Goal: Task Accomplishment & Management: Use online tool/utility

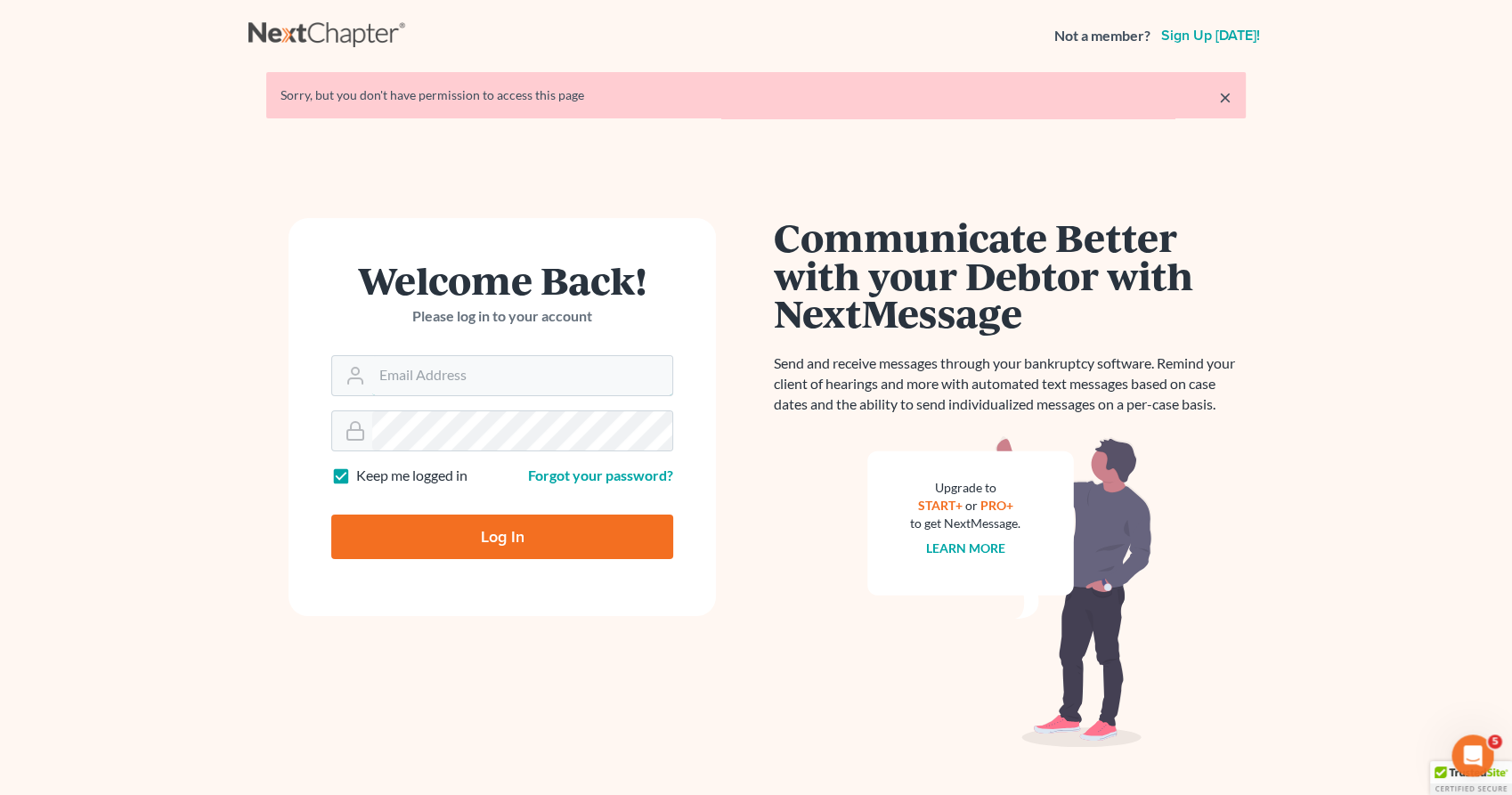
type input "[PERSON_NAME][EMAIL_ADDRESS][DOMAIN_NAME]"
click at [513, 539] on input "Log In" at bounding box center [502, 536] width 342 height 45
type input "Thinking..."
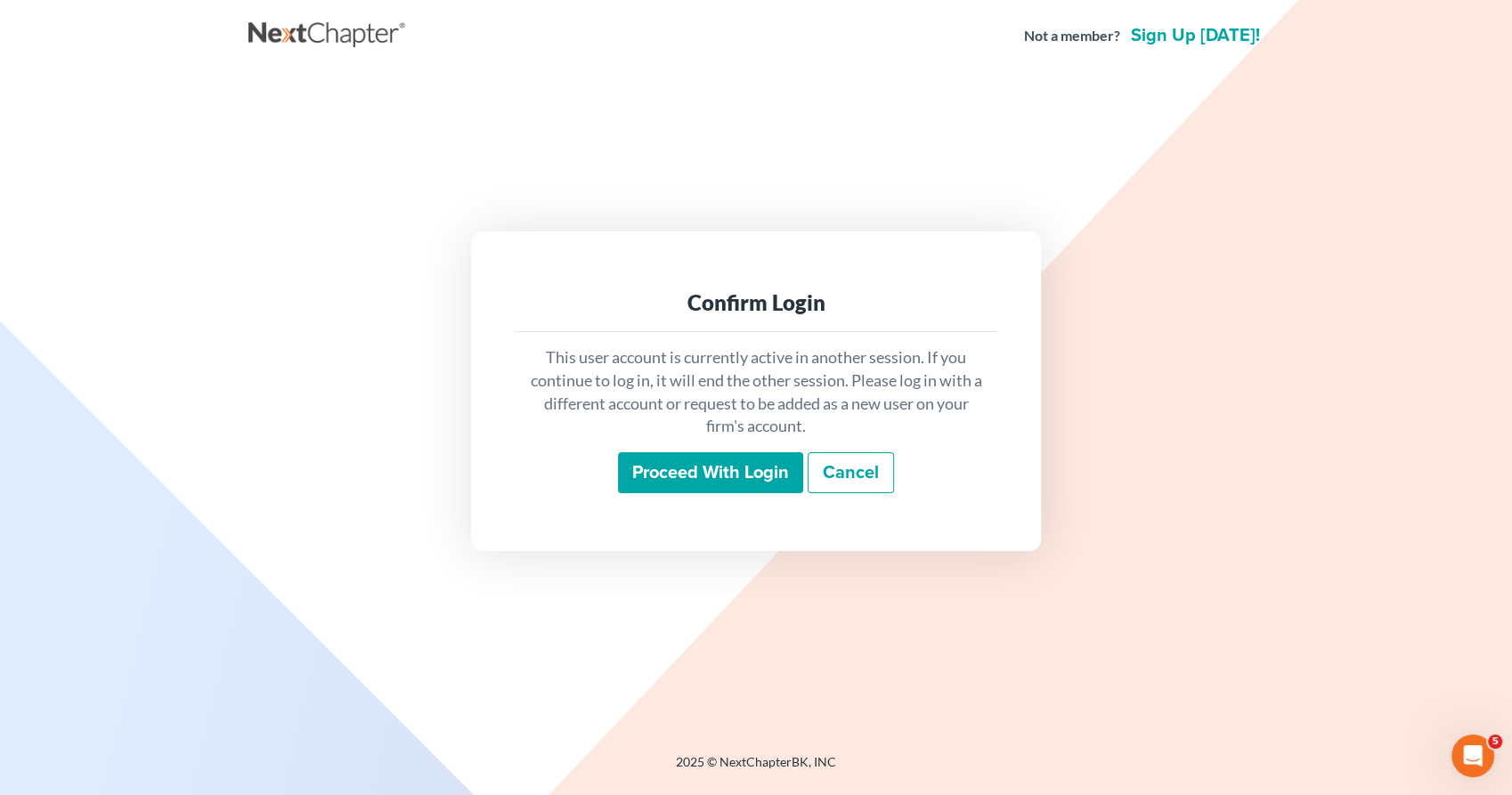
click at [693, 462] on input "Proceed with login" at bounding box center [710, 472] width 185 height 41
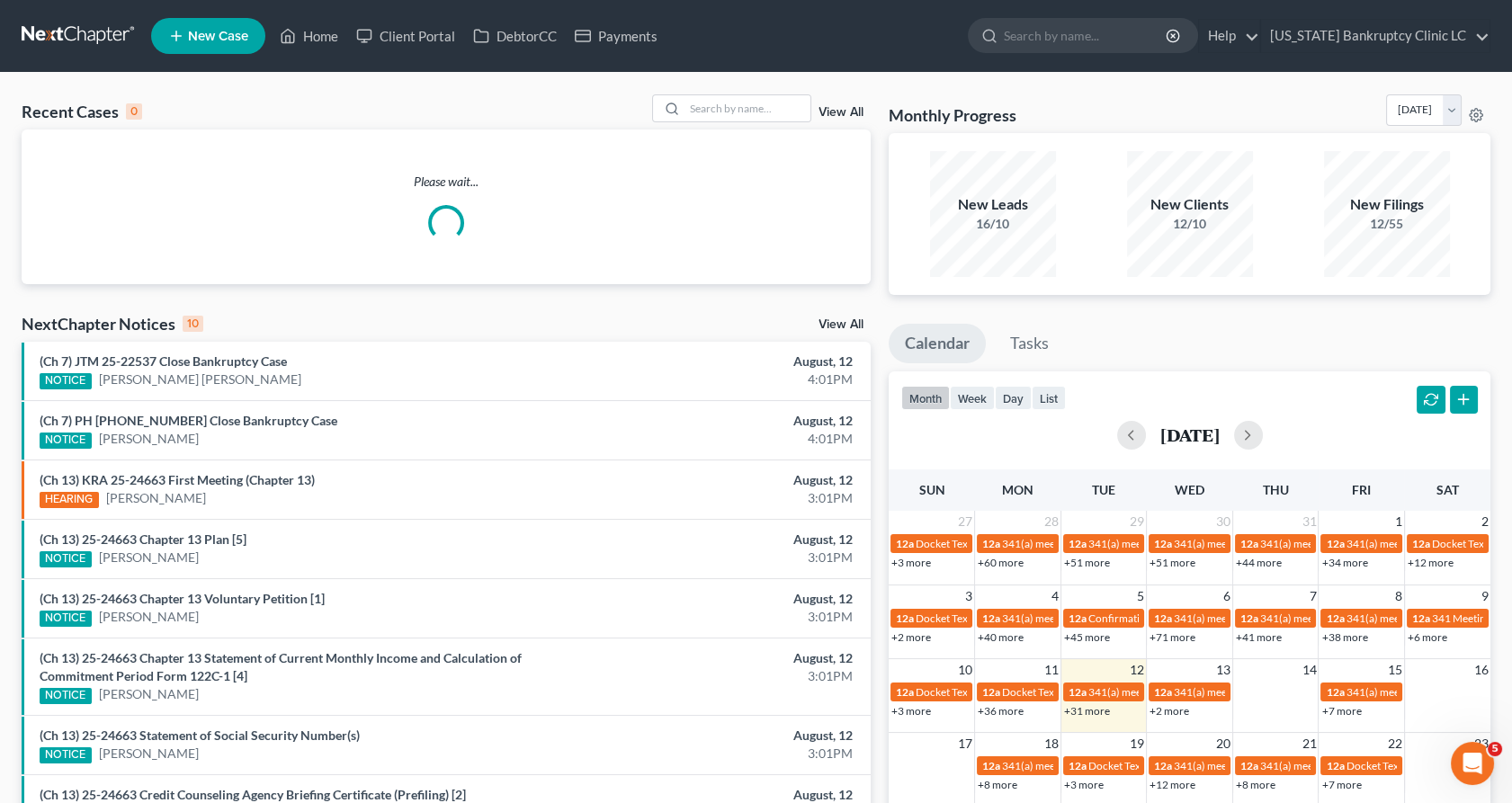
click at [757, 94] on div "Recent Cases 0 View All Please wait... NextChapter Notices 10 View All (Ch 7) J…" at bounding box center [756, 540] width 1512 height 933
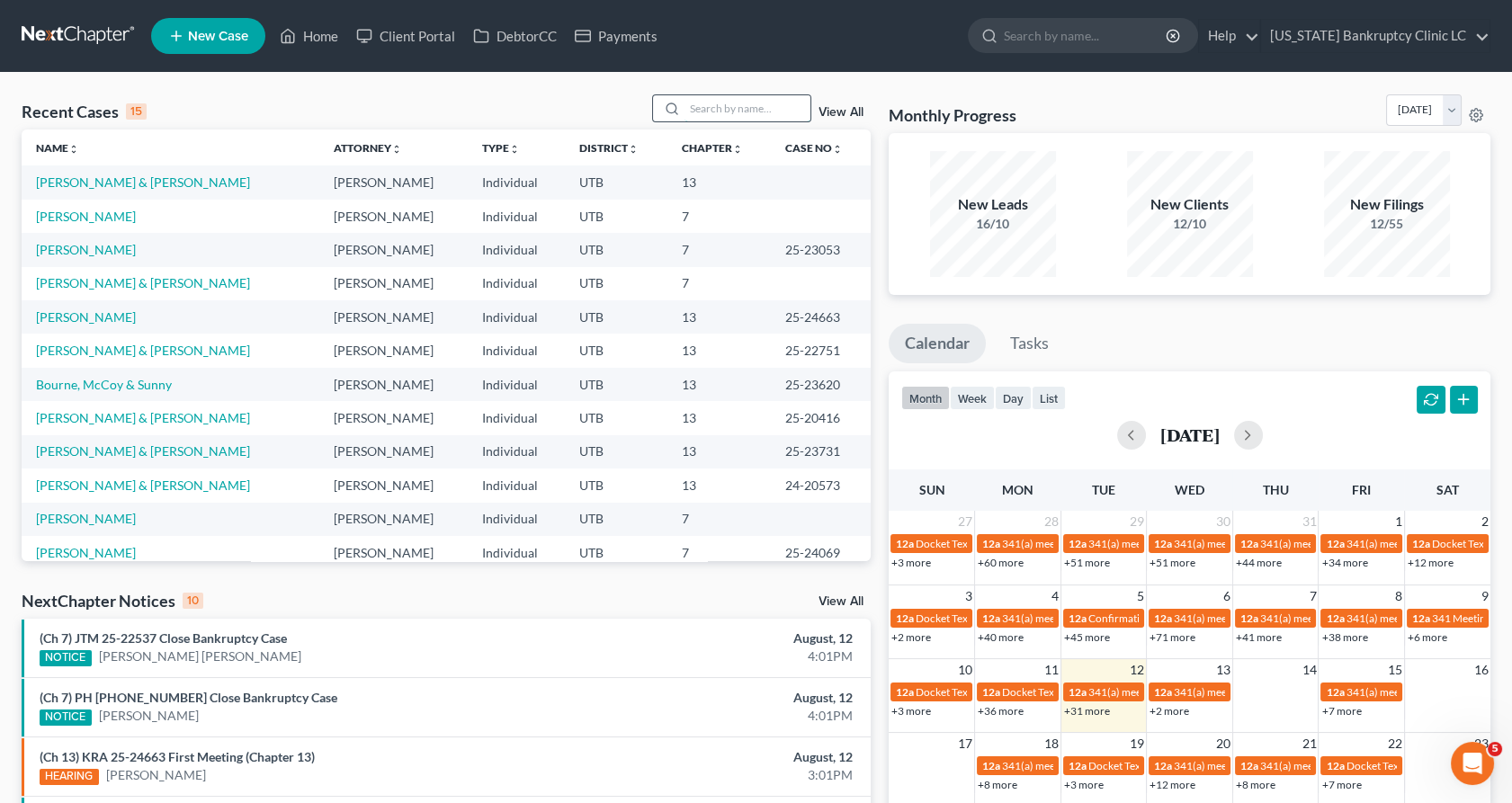
click at [759, 107] on input "search" at bounding box center [747, 108] width 126 height 26
type input "cluff"
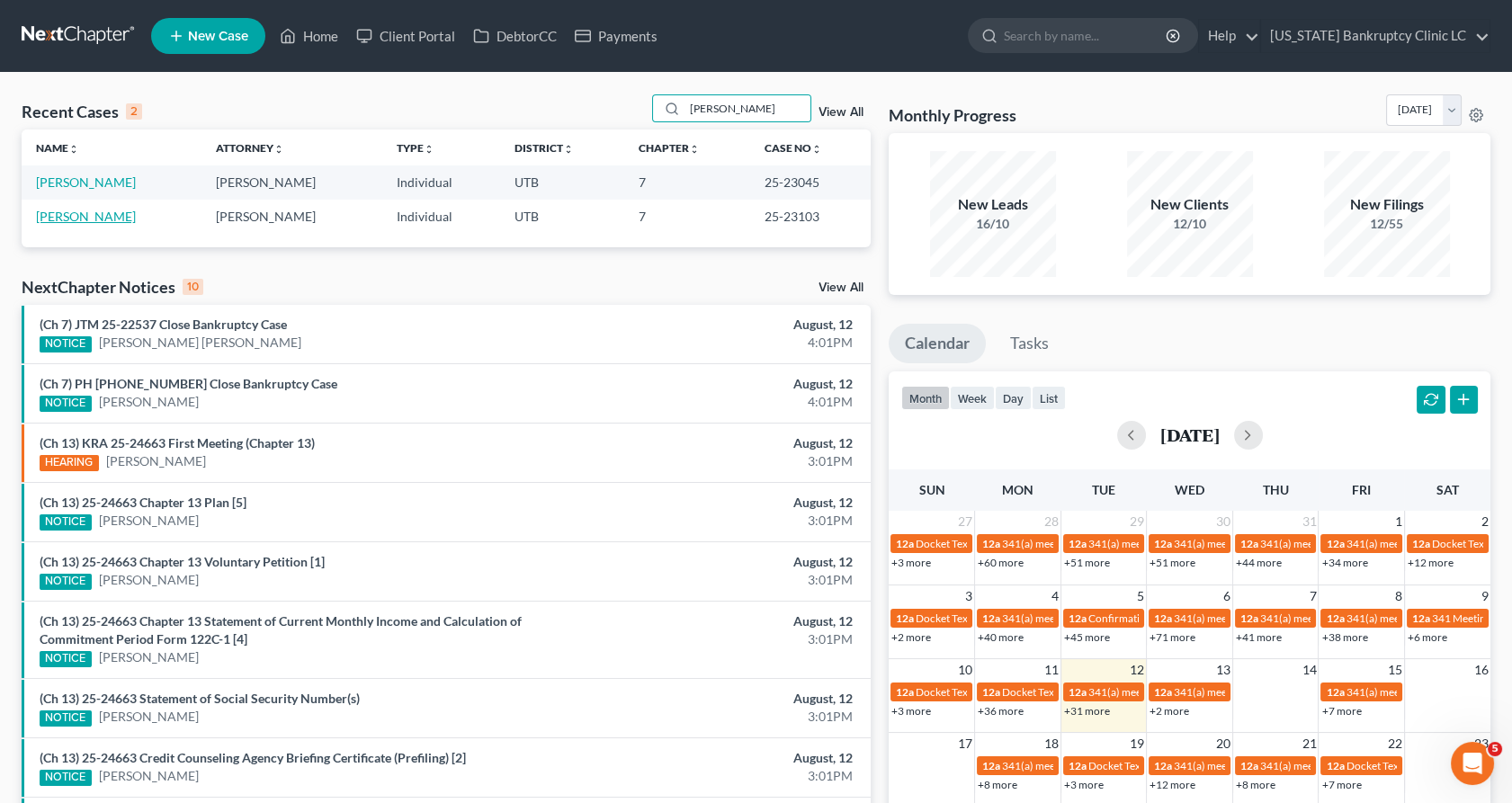
click at [66, 218] on link "Cluff, Kaitlin" at bounding box center [86, 216] width 100 height 15
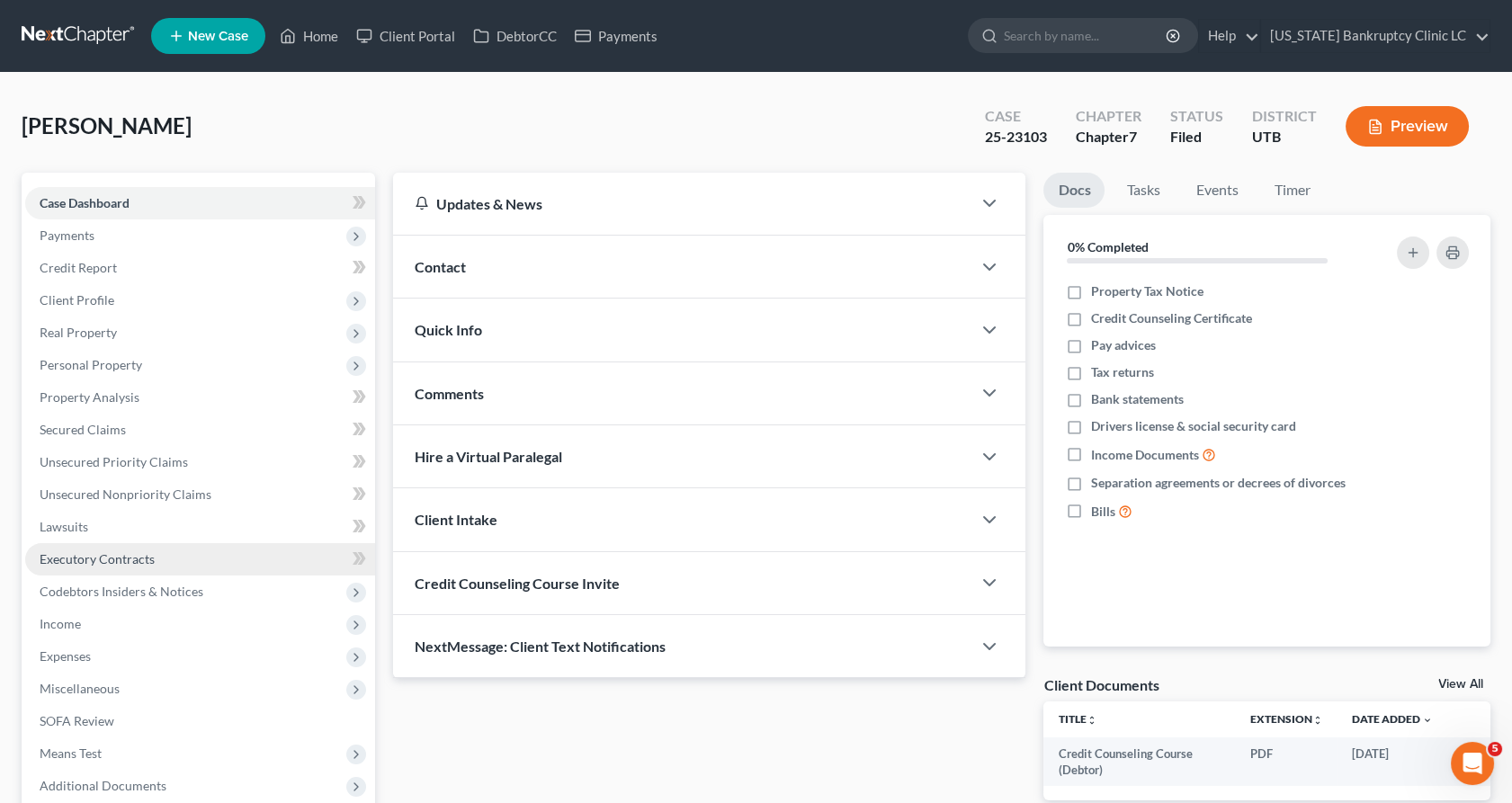
scroll to position [183, 0]
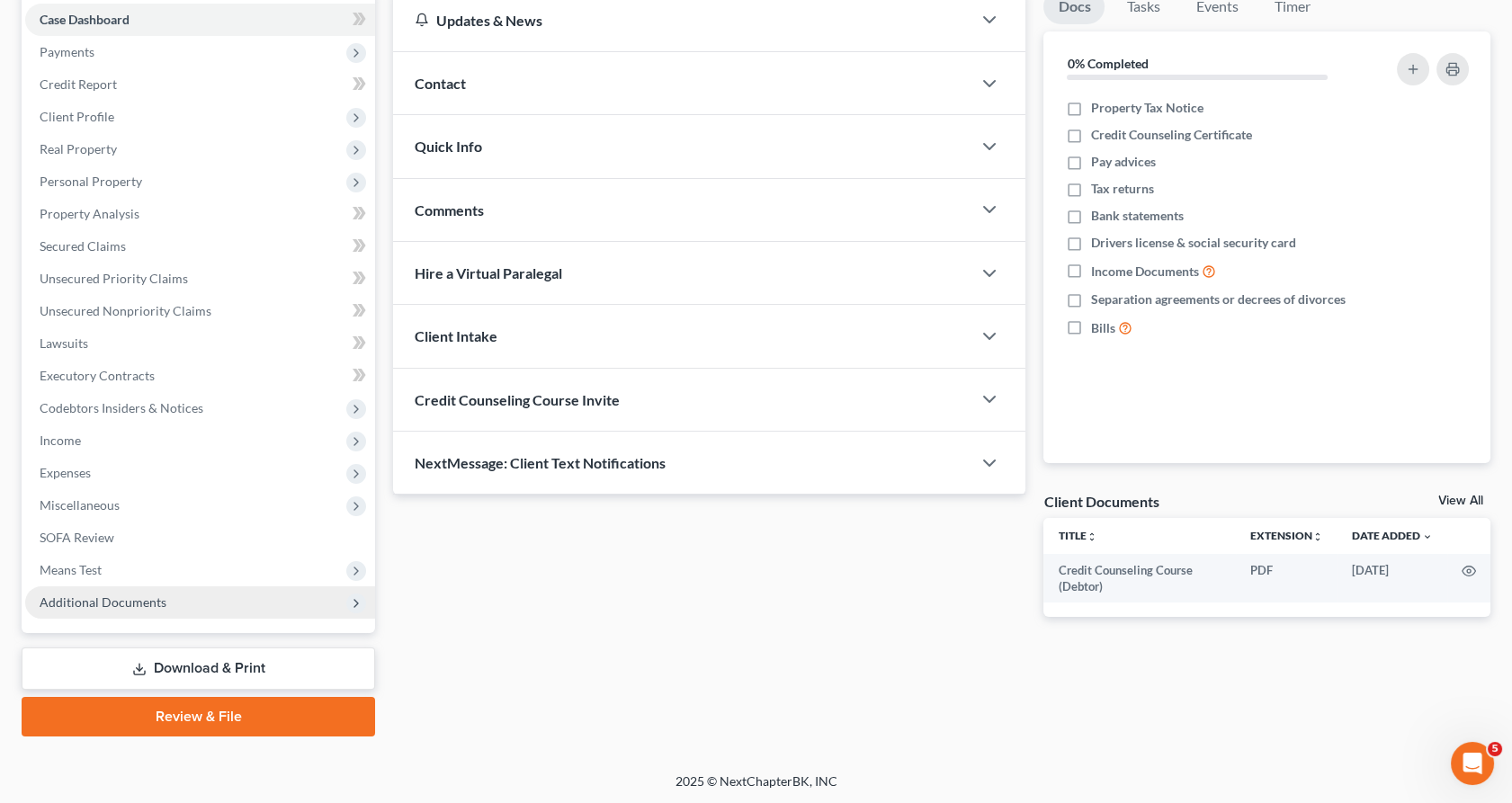
click at [124, 602] on span "Additional Documents" at bounding box center [103, 602] width 127 height 15
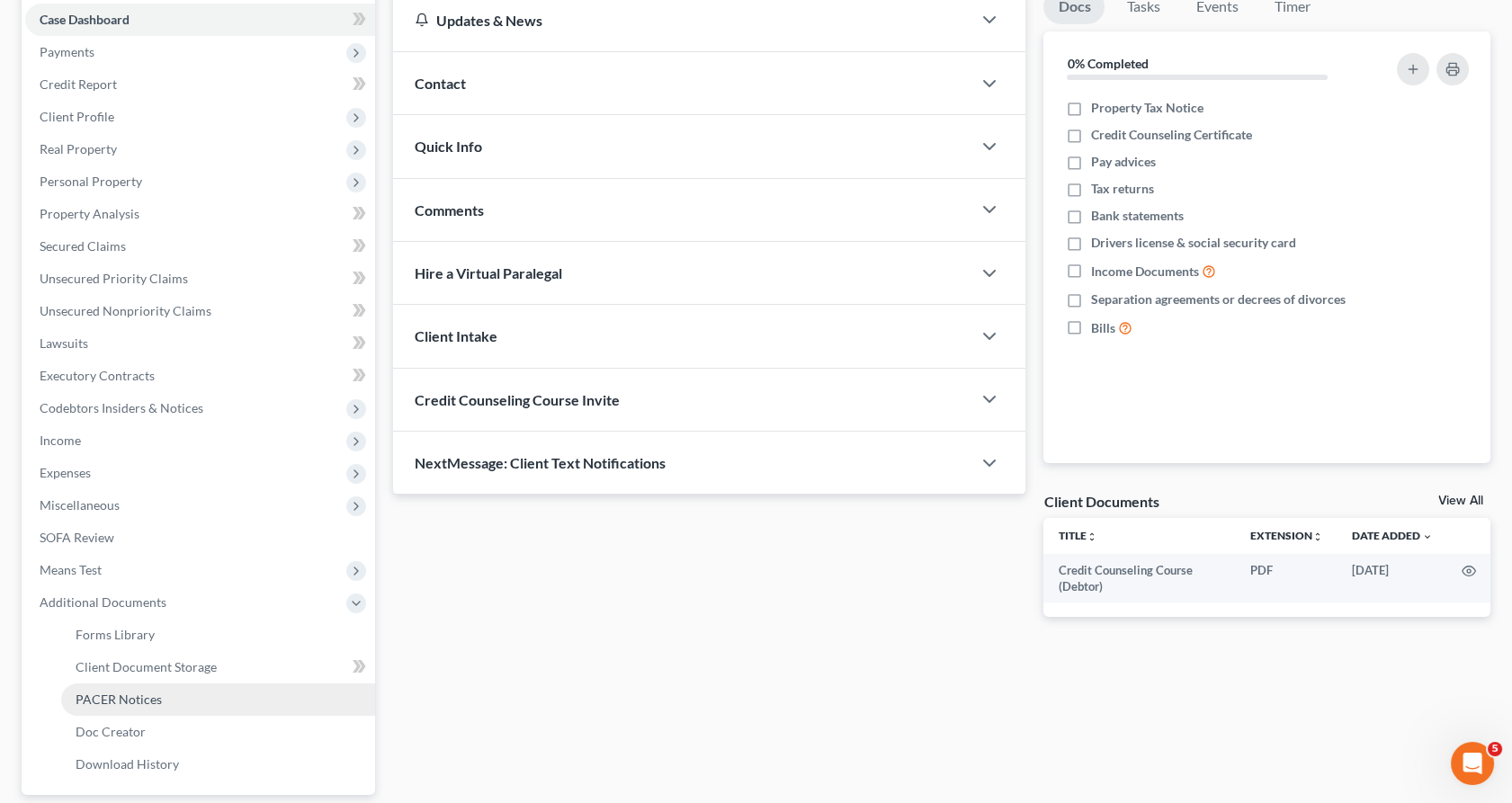
click at [179, 697] on link "PACER Notices" at bounding box center [218, 700] width 314 height 33
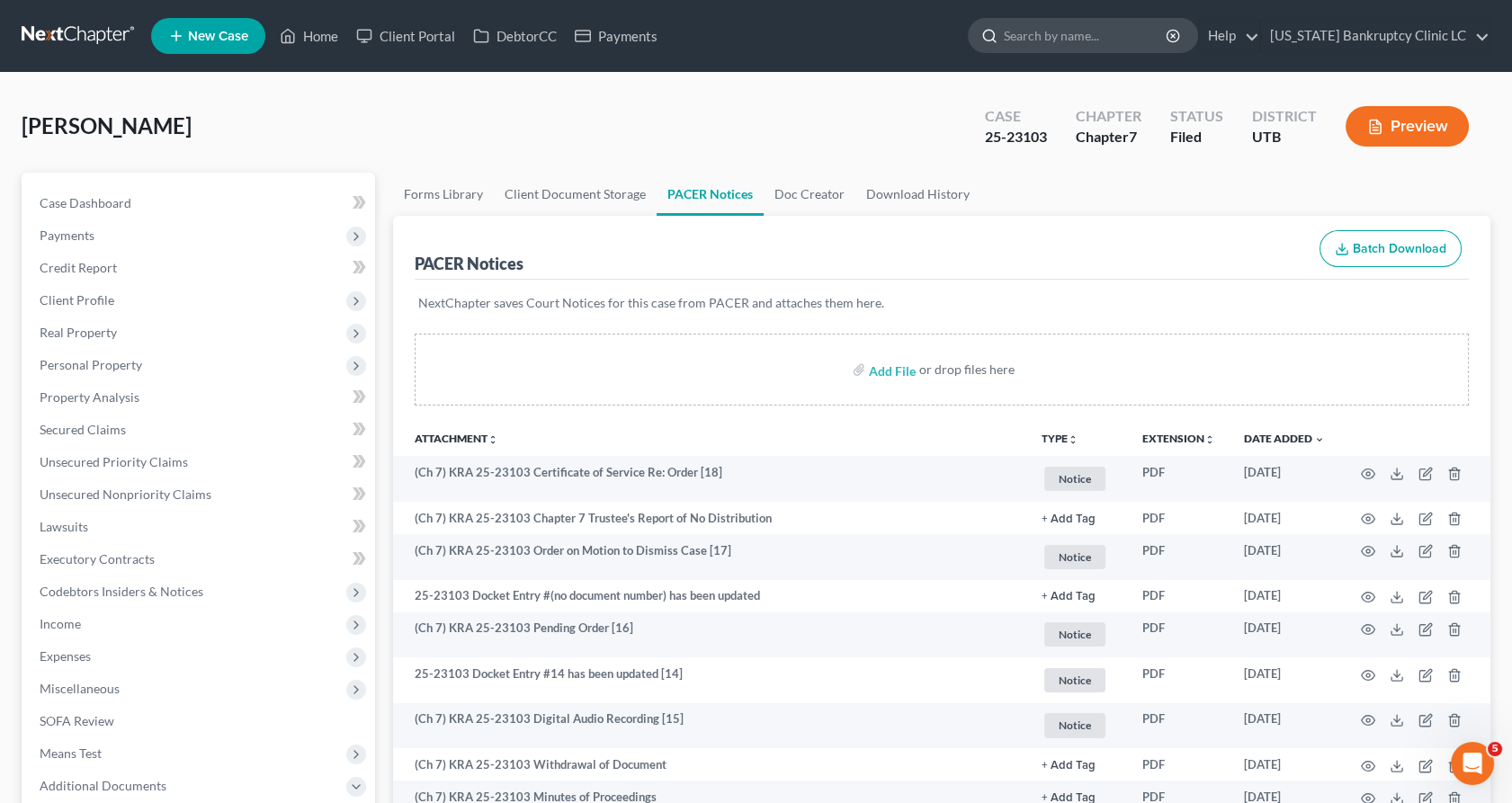
click at [1078, 43] on input "search" at bounding box center [1086, 36] width 165 height 34
type input "cluff"
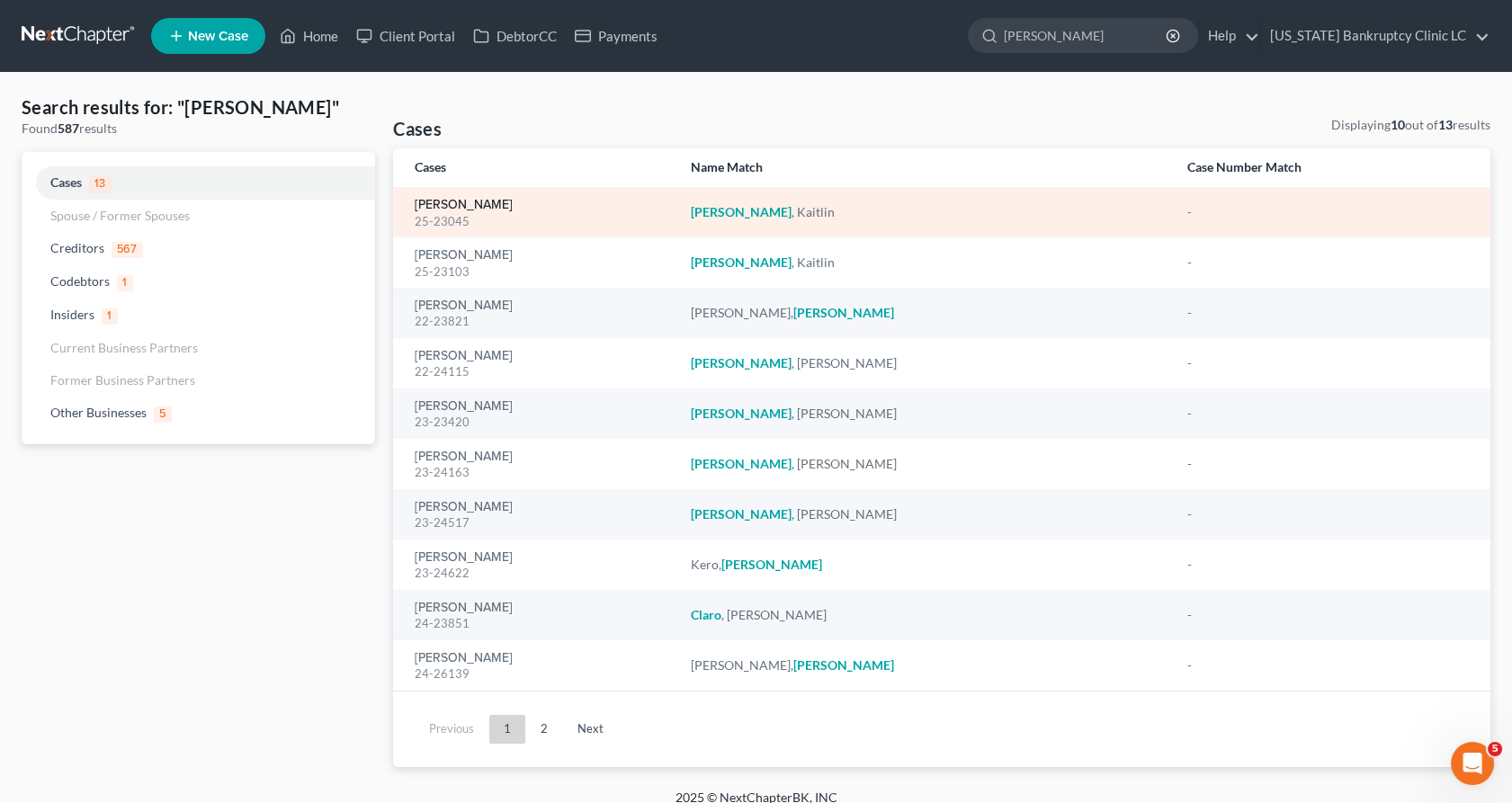
click at [461, 205] on link "Cluff, Kaitlin" at bounding box center [464, 204] width 98 height 13
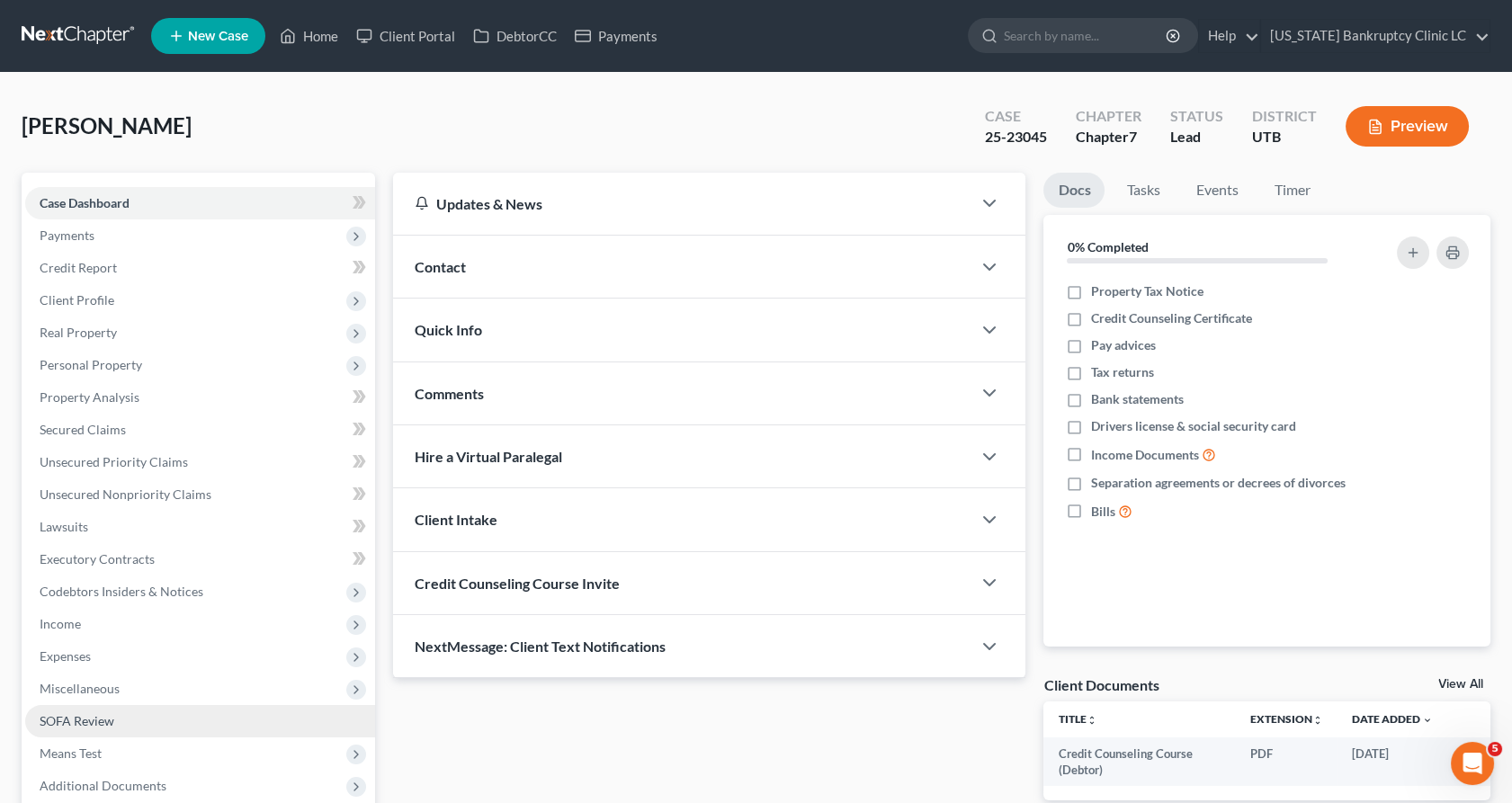
scroll to position [183, 0]
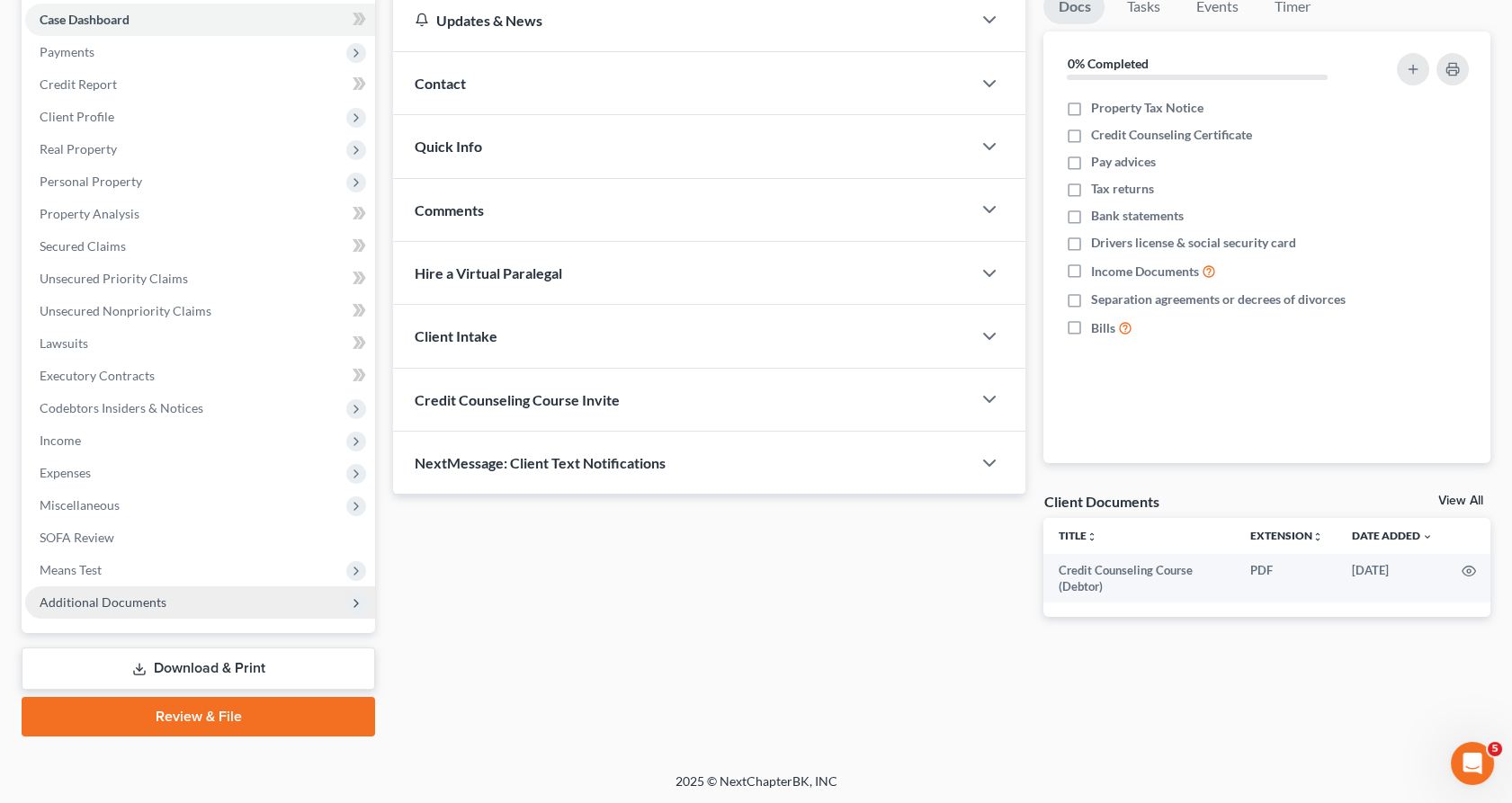
click at [122, 597] on span "Additional Documents" at bounding box center [103, 602] width 127 height 15
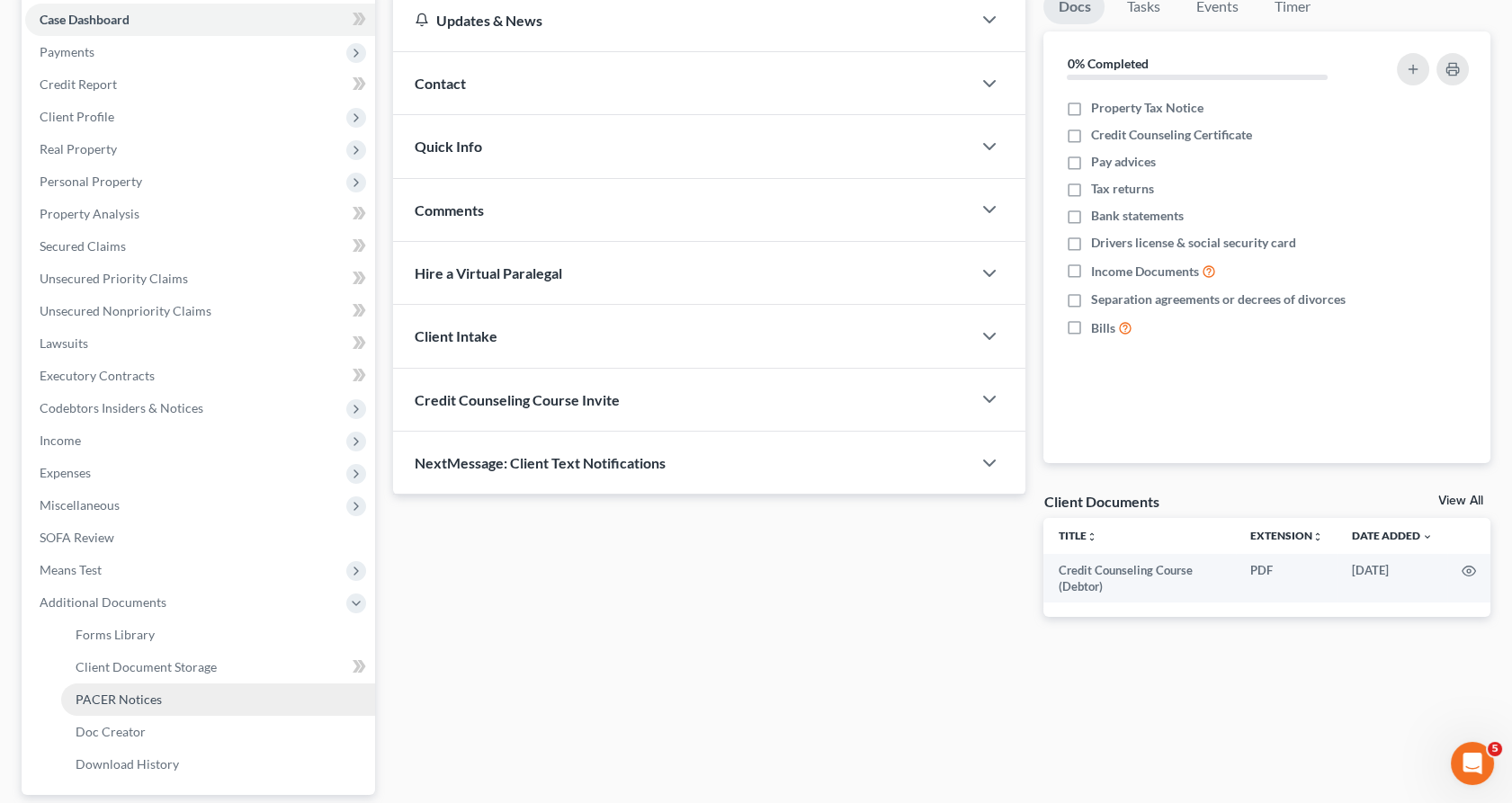
click at [171, 686] on link "PACER Notices" at bounding box center [218, 700] width 314 height 33
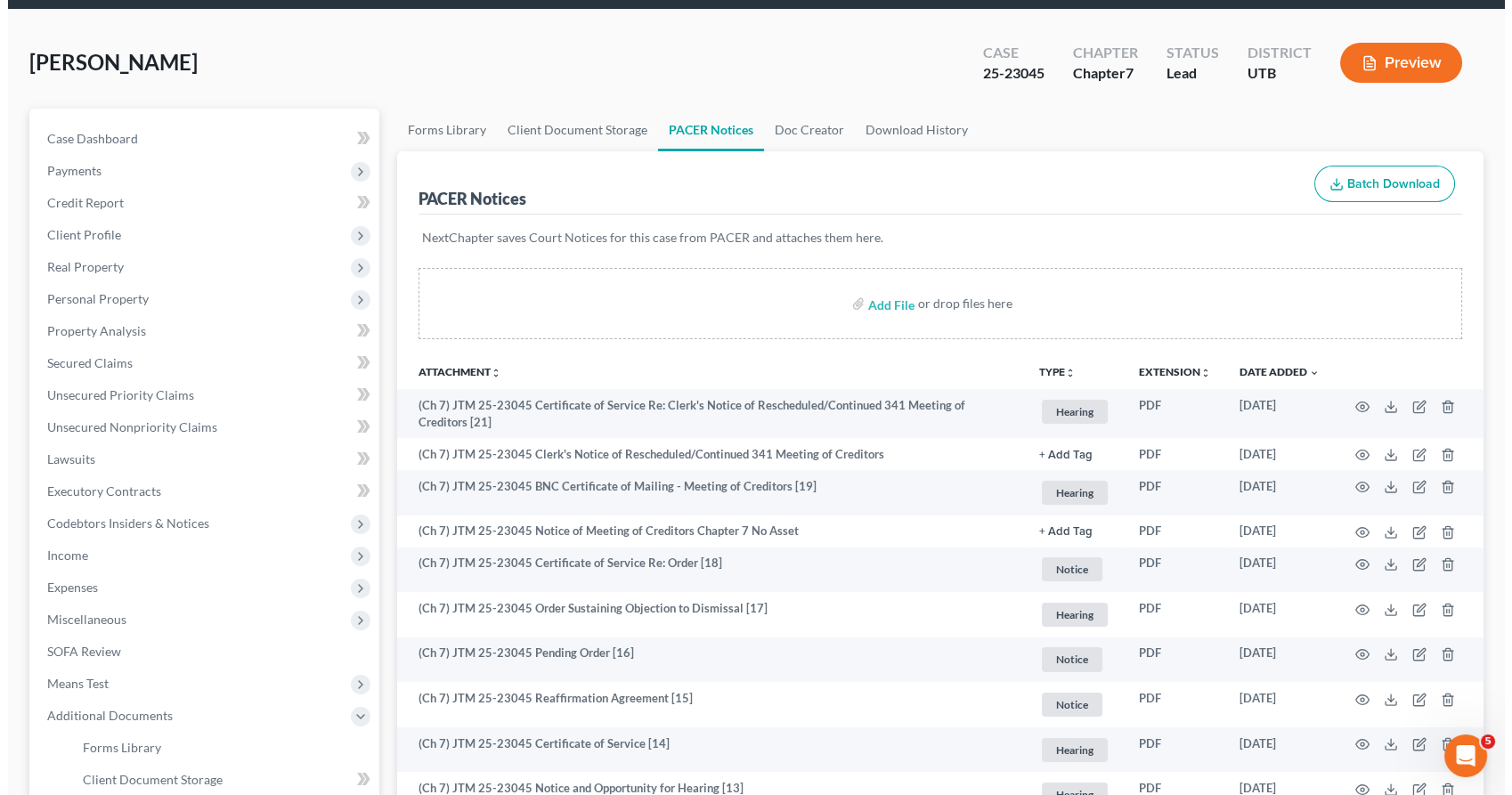
scroll to position [64, 0]
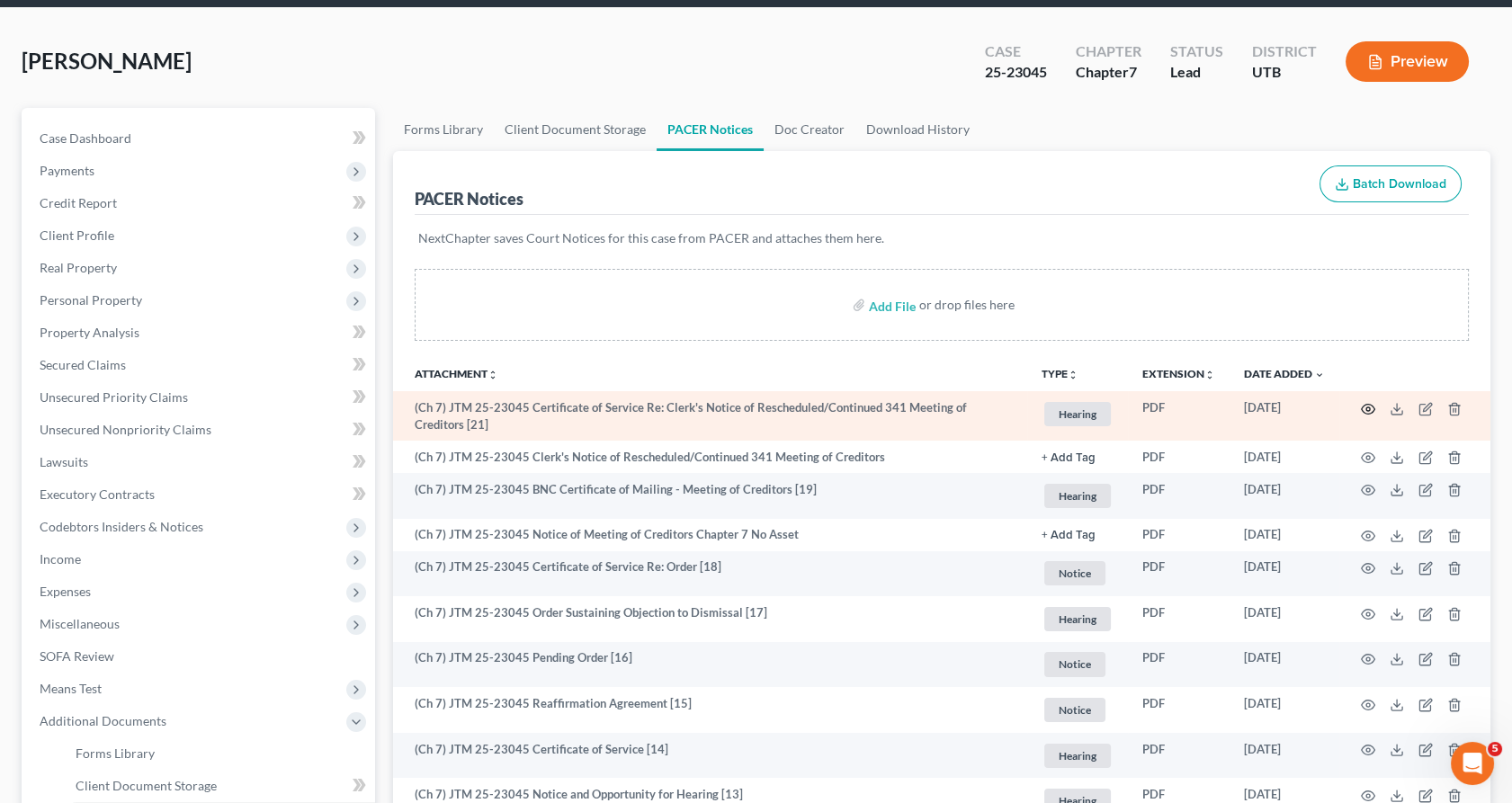
click at [1371, 407] on icon "button" at bounding box center [1367, 409] width 14 height 14
